Goal: Task Accomplishment & Management: Manage account settings

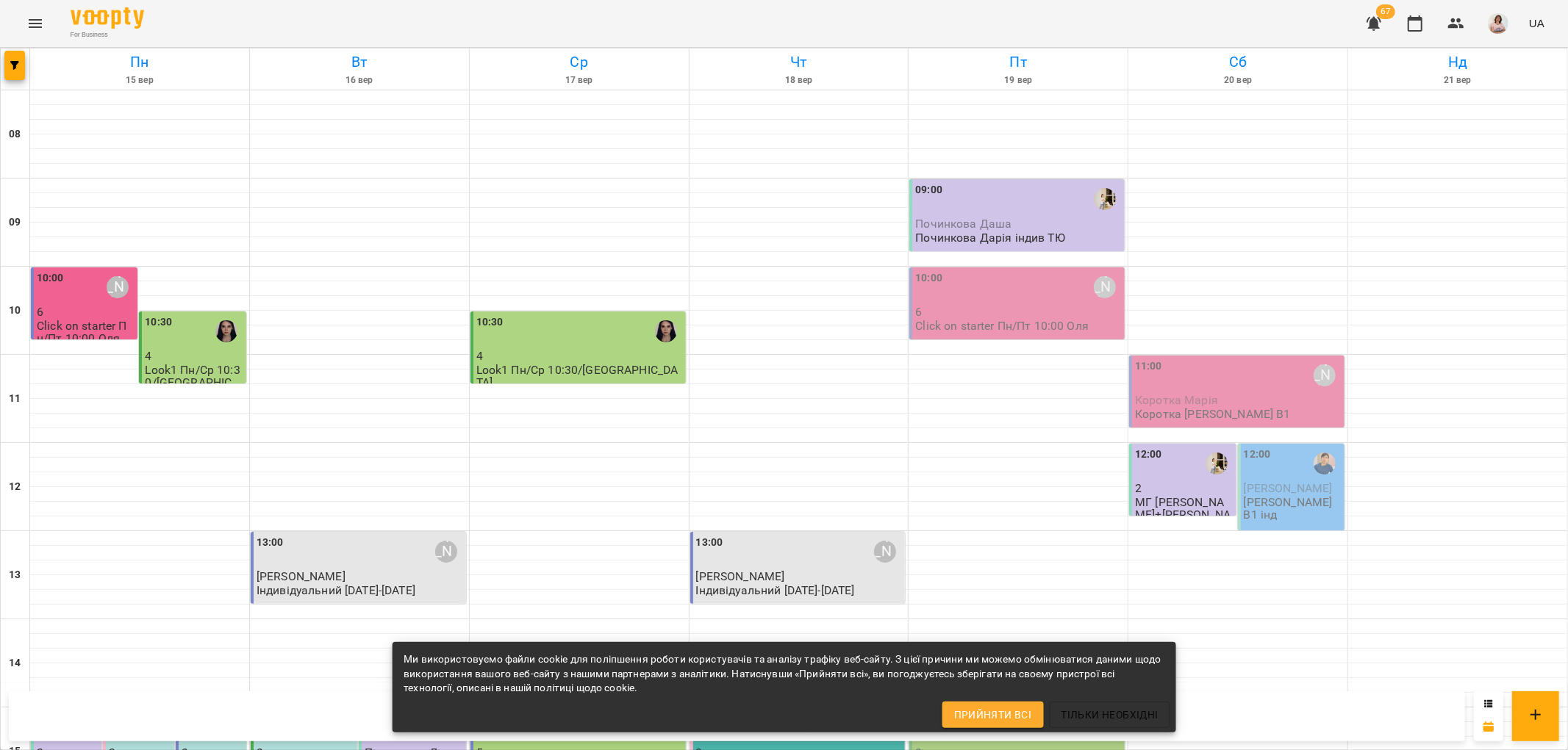
scroll to position [395, 0]
click at [575, 711] on div "15:00" at bounding box center [579, 728] width 206 height 34
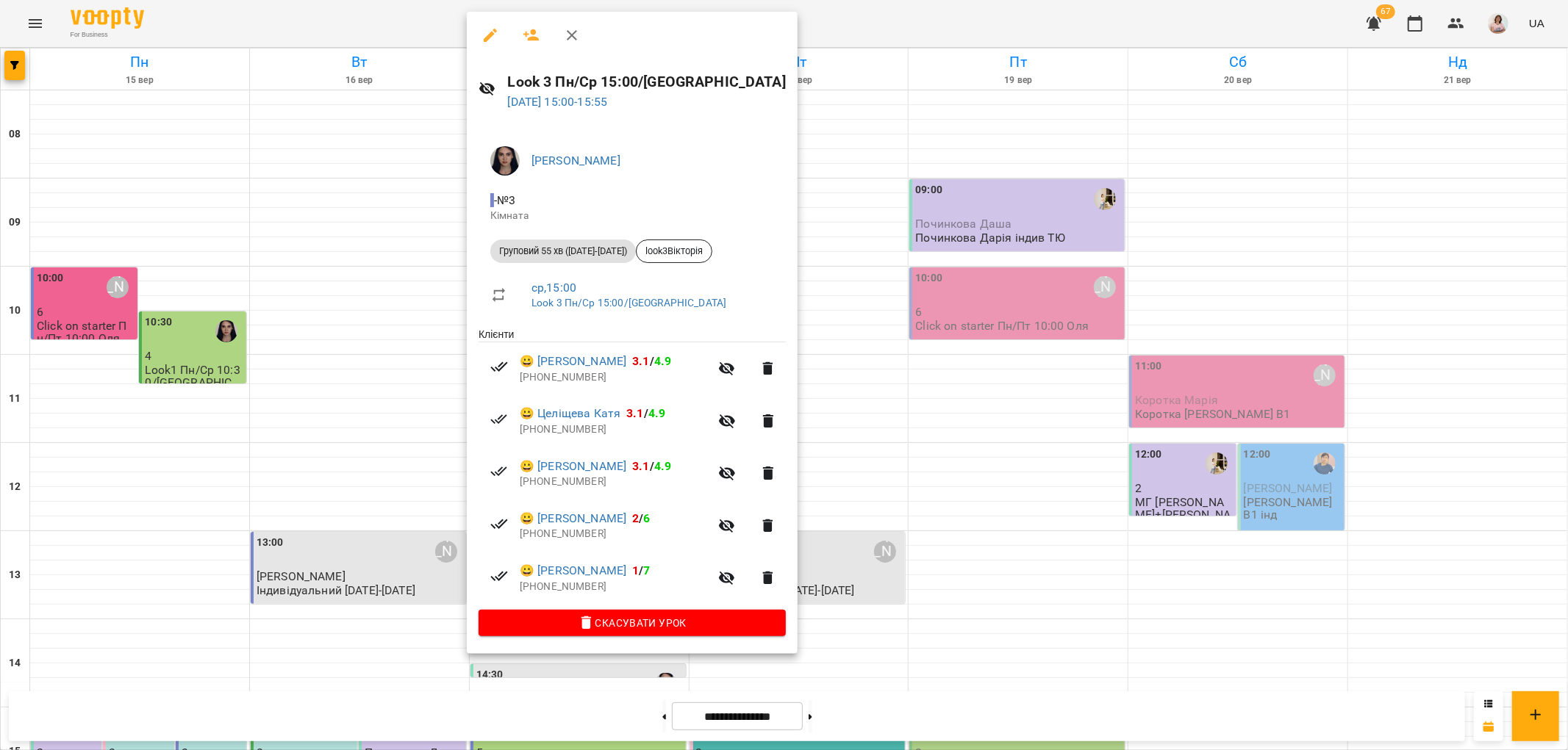
click at [791, 360] on div at bounding box center [784, 375] width 1568 height 750
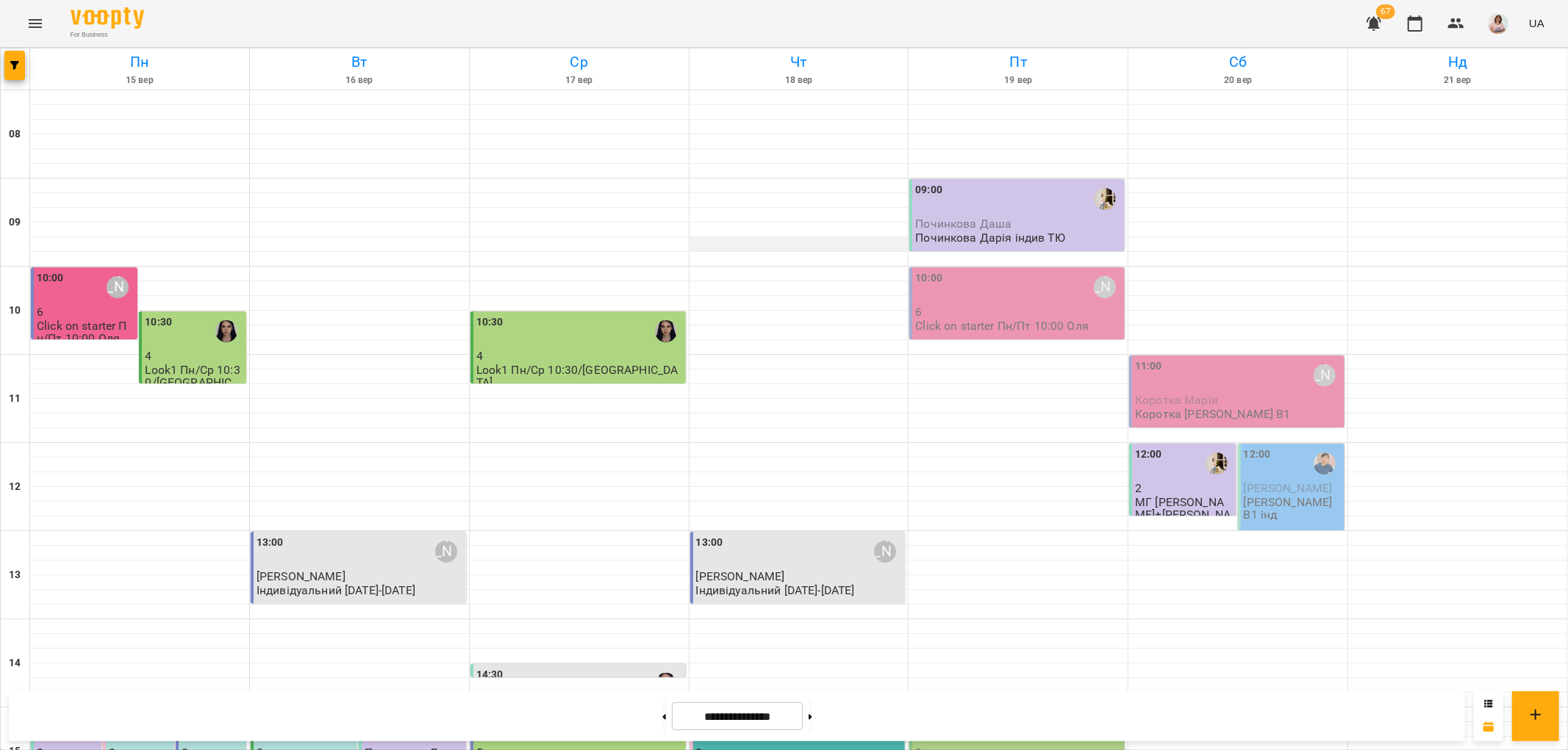
scroll to position [81, 0]
click at [1033, 182] on div "09:00" at bounding box center [1018, 199] width 206 height 34
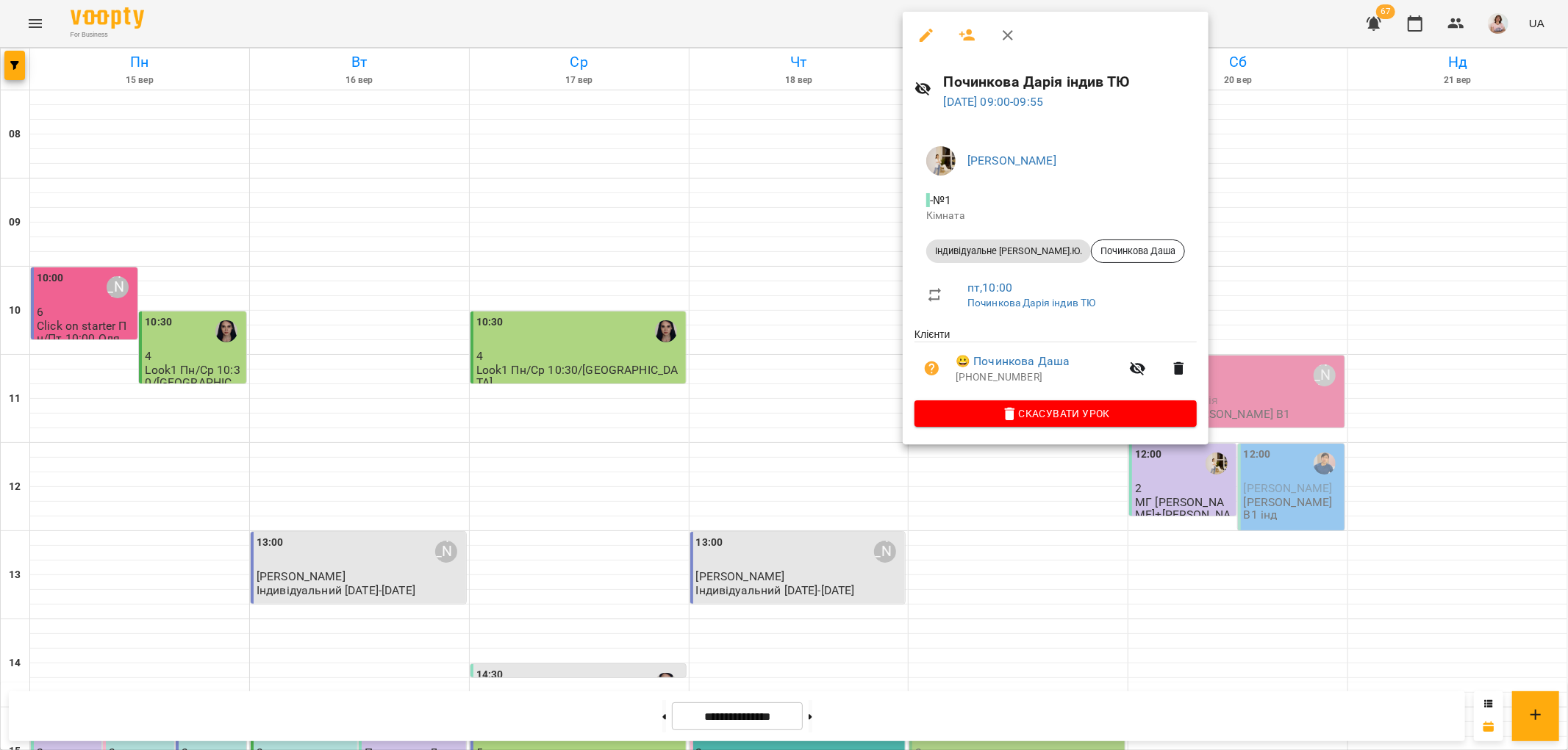
click at [1457, 16] on div at bounding box center [784, 375] width 1568 height 750
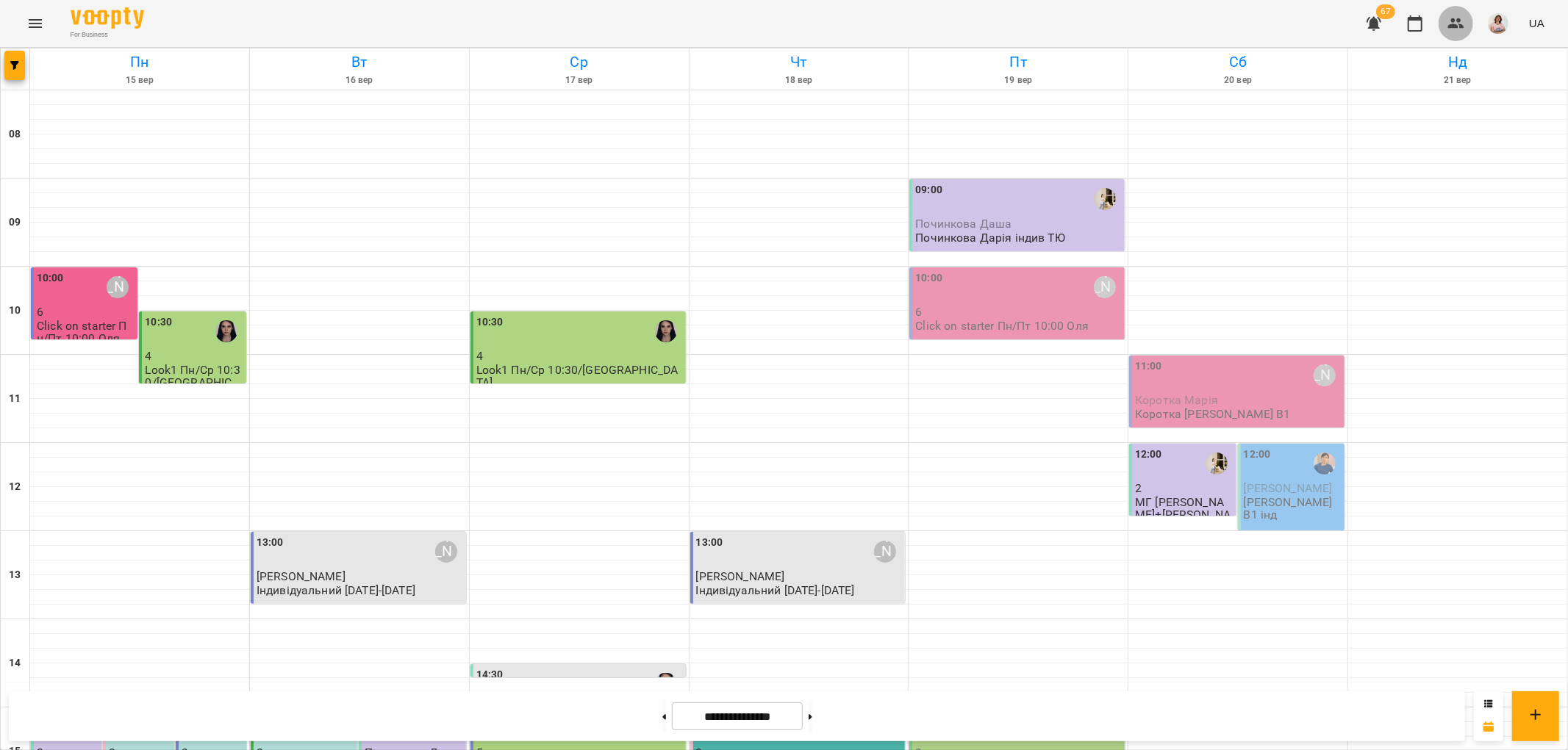
click at [1456, 24] on icon "button" at bounding box center [1456, 23] width 18 height 18
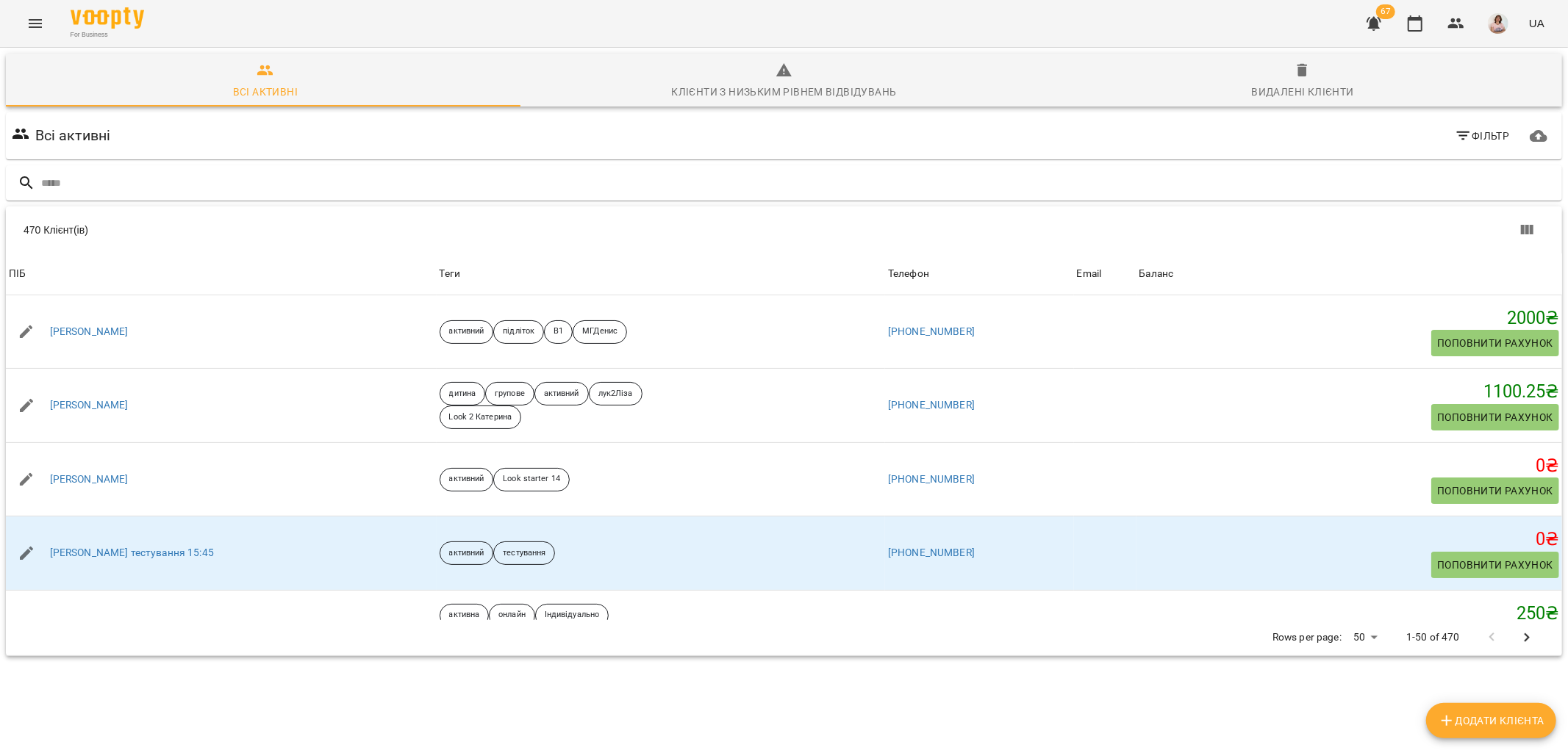
click at [1455, 130] on icon "button" at bounding box center [1463, 136] width 18 height 18
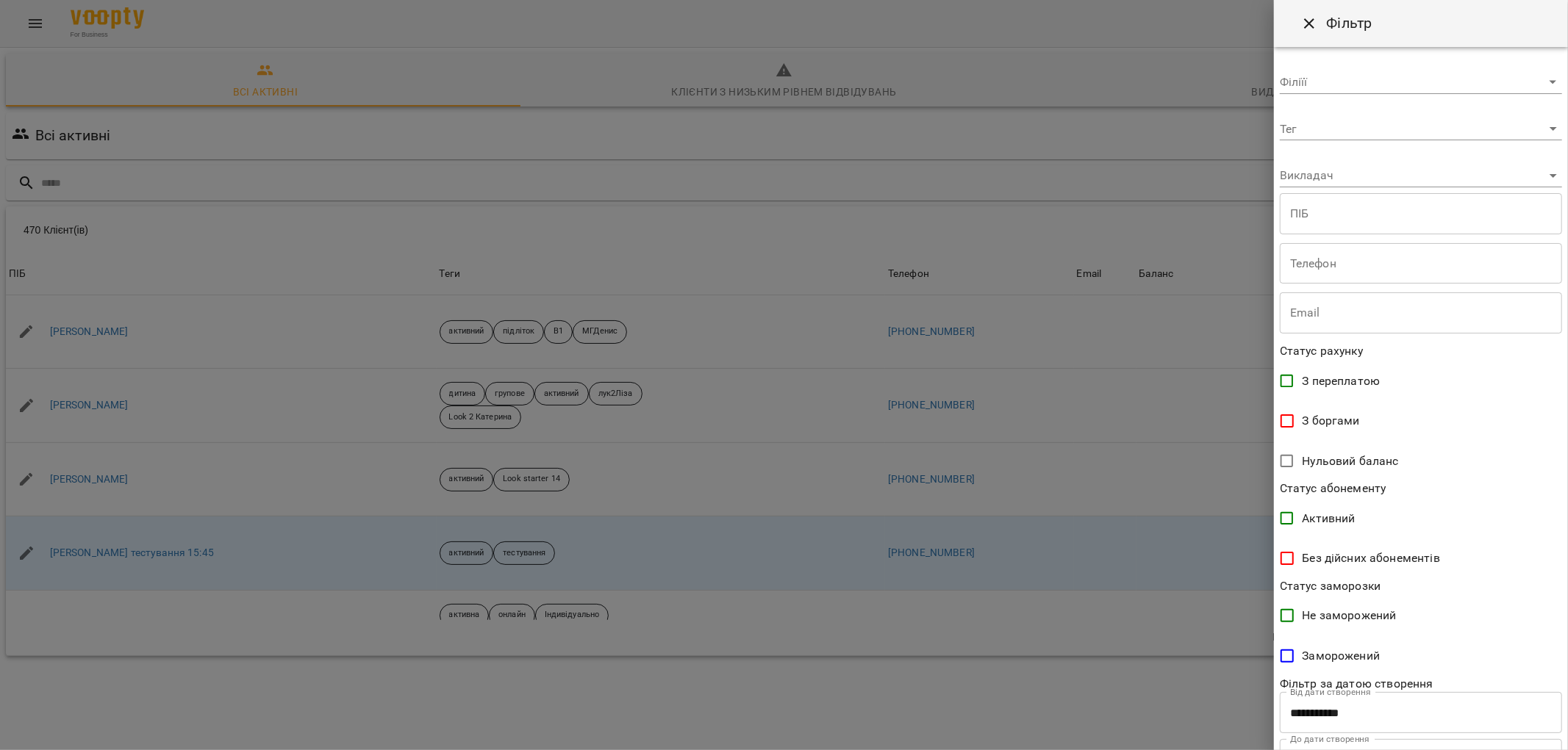
click at [1317, 77] on body "For Business 67 UA Всі активні Клієнти з низьким рівнем відвідувань Видалені кл…" at bounding box center [784, 382] width 1568 height 765
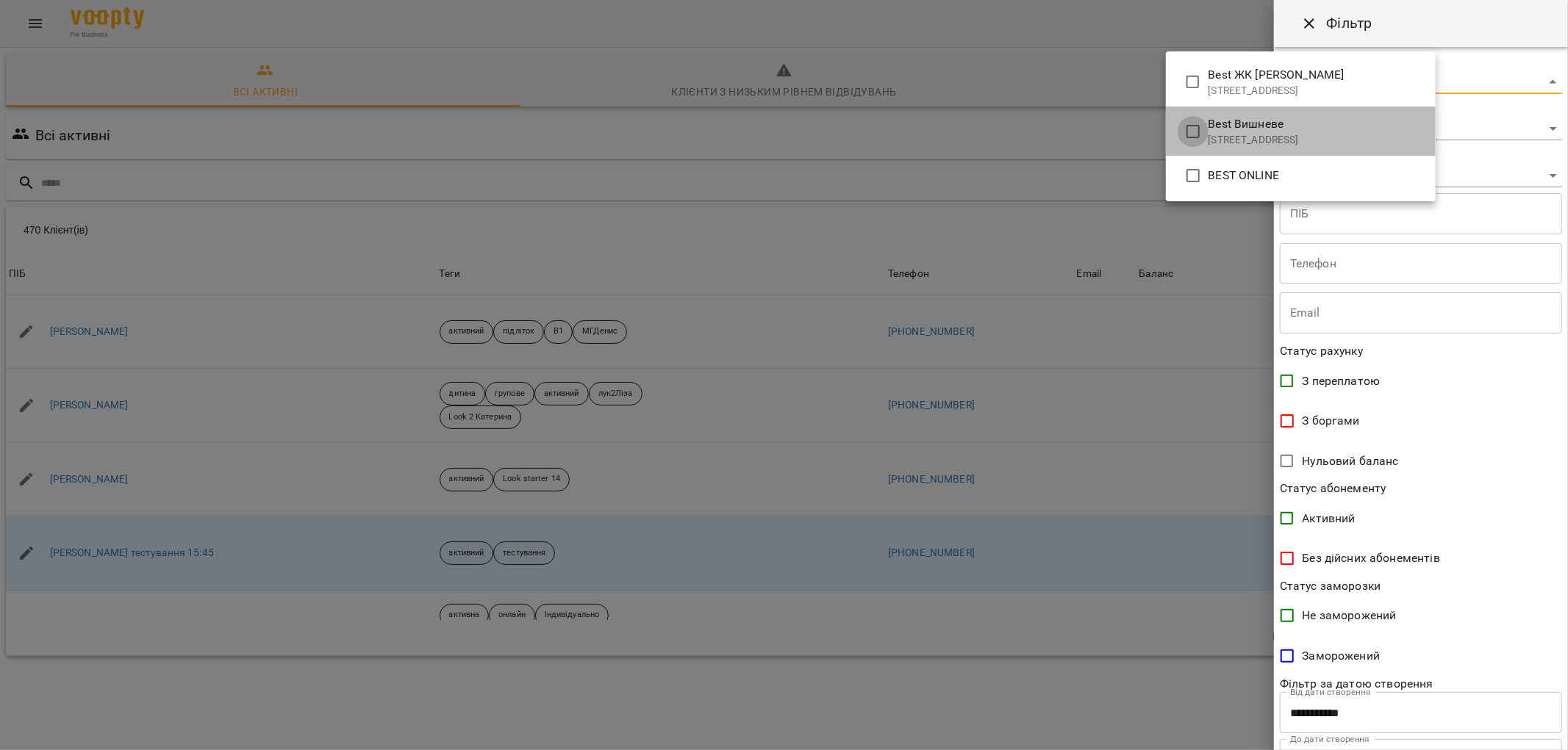
type input "**********"
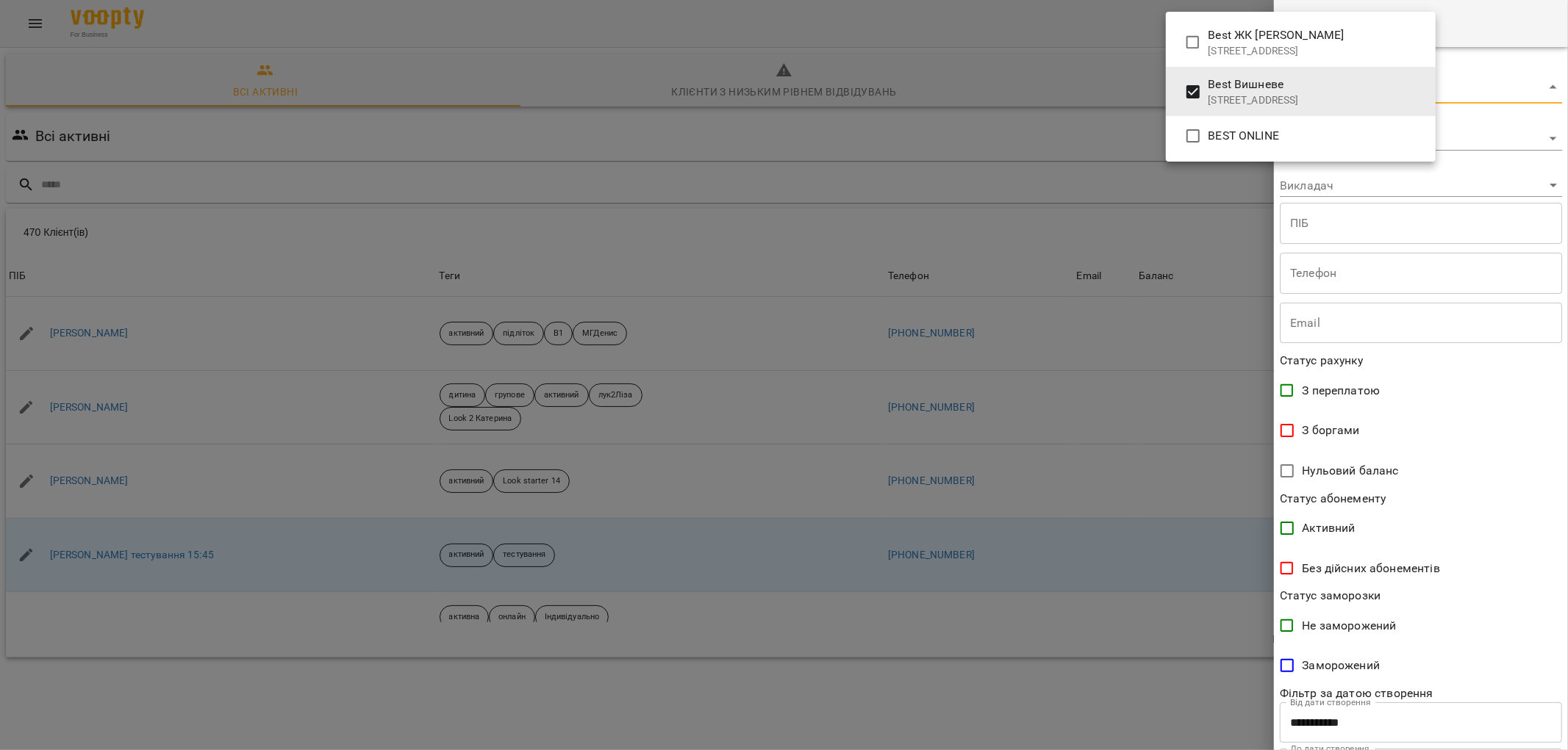
click at [1508, 443] on div at bounding box center [784, 375] width 1568 height 750
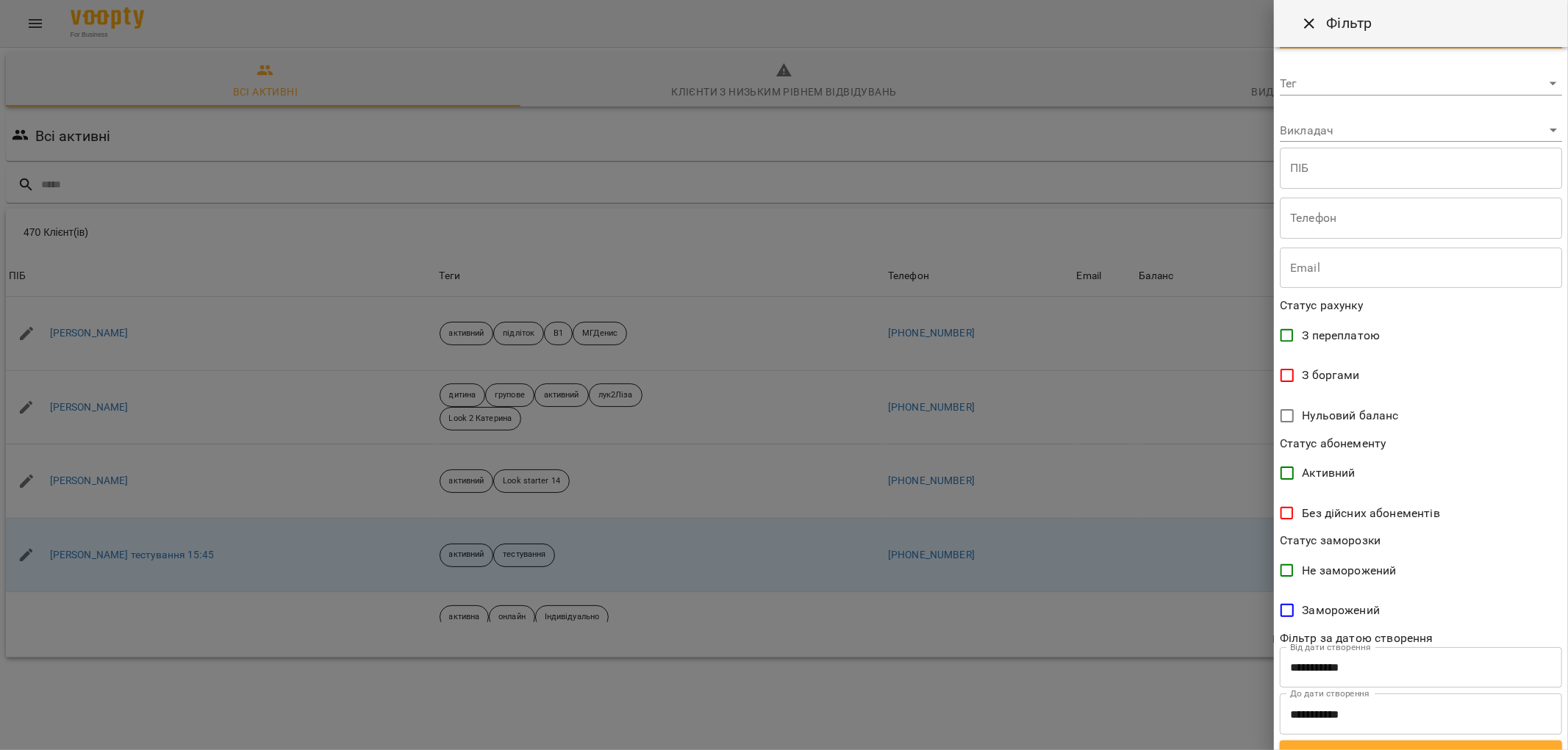
scroll to position [77, 0]
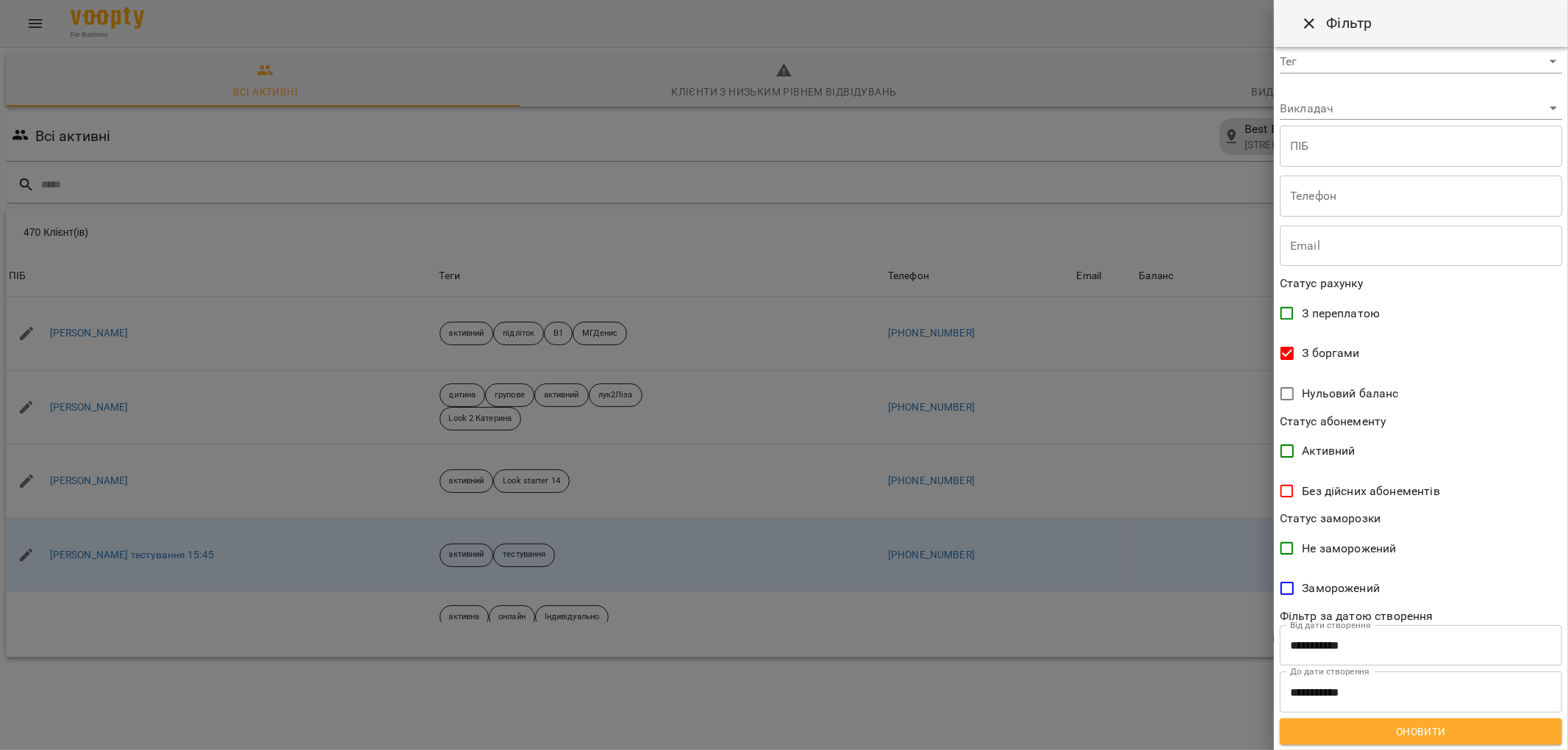
click at [1464, 723] on span "Оновити" at bounding box center [1421, 732] width 259 height 18
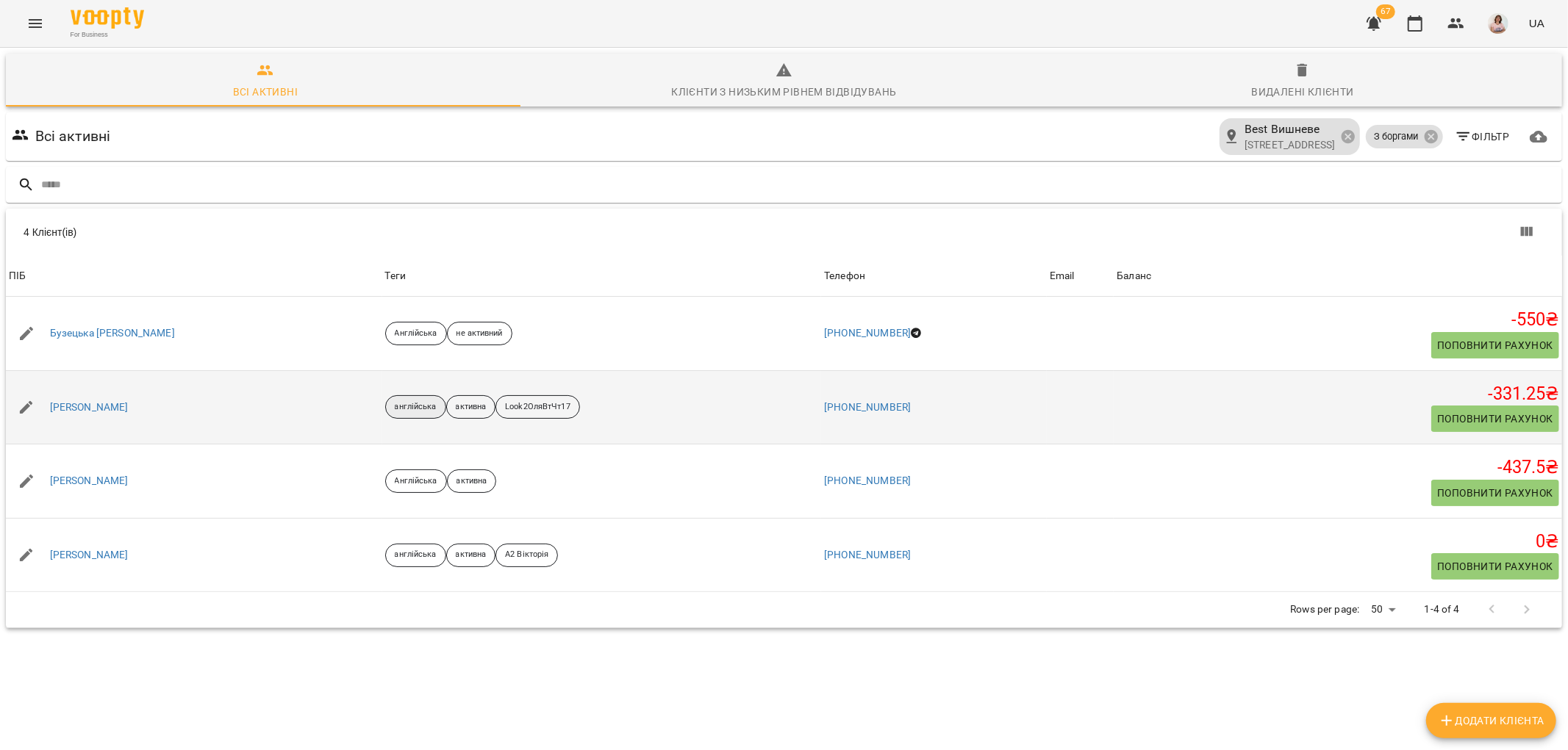
scroll to position [64, 0]
click at [98, 401] on link "[PERSON_NAME]" at bounding box center [89, 407] width 78 height 14
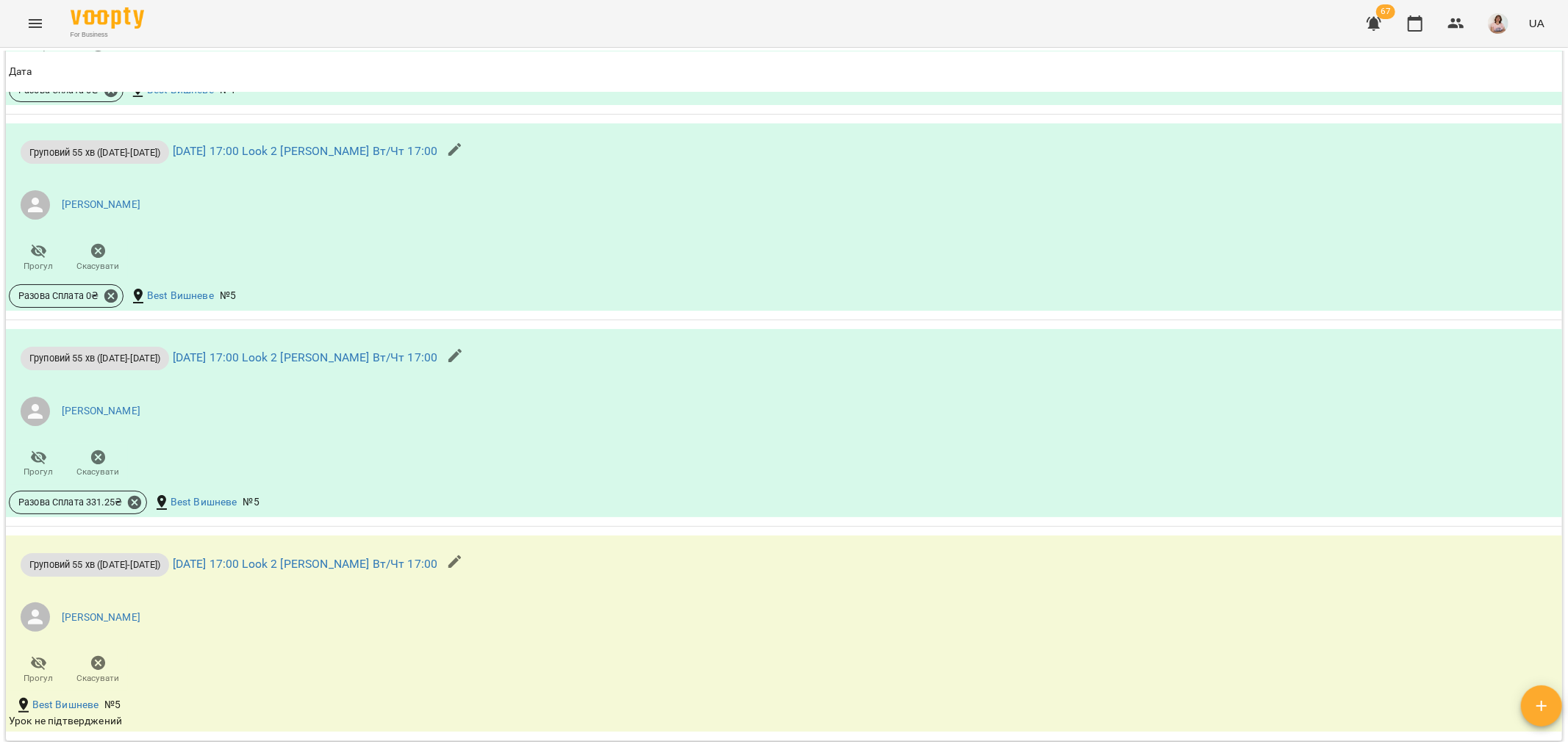
scroll to position [1387, 0]
